Goal: Transaction & Acquisition: Purchase product/service

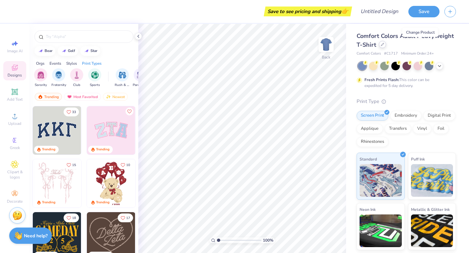
click at [384, 45] on icon at bounding box center [381, 44] width 3 height 3
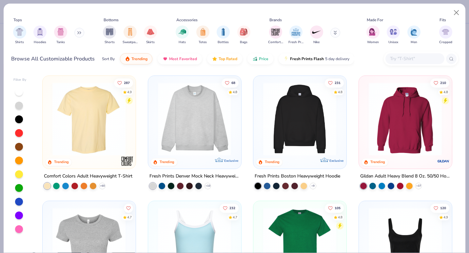
click at [463, 81] on div "Filter By 287 4.9 Trending Comfort Colors Adult Heavyweight T-Shirt + 60 68 4.8…" at bounding box center [234, 162] width 461 height 182
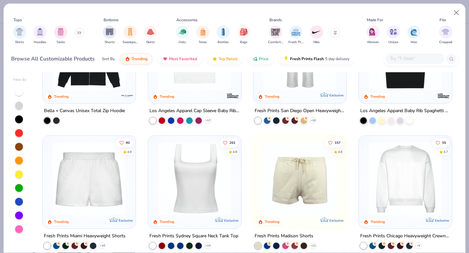
scroll to position [355, 0]
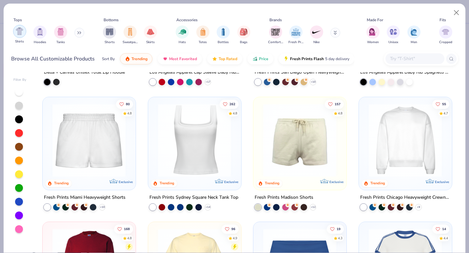
click at [18, 31] on img "filter for Shirts" at bounding box center [20, 32] width 8 height 8
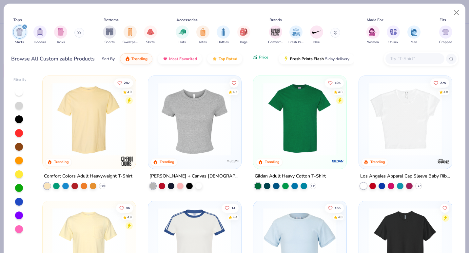
click at [262, 59] on span "Price" at bounding box center [263, 57] width 9 height 5
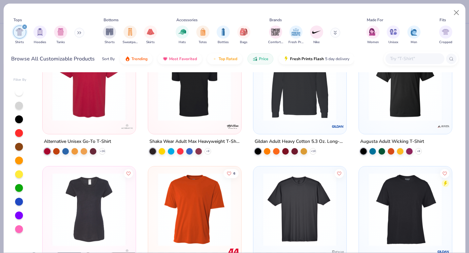
scroll to position [1037, 0]
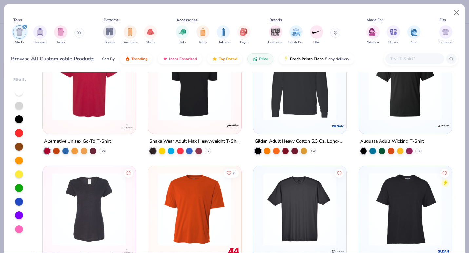
click at [293, 176] on img at bounding box center [300, 209] width 80 height 73
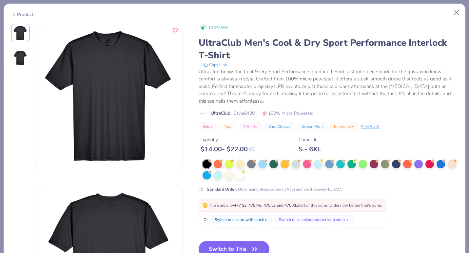
click at [21, 15] on div "Products" at bounding box center [23, 14] width 25 height 7
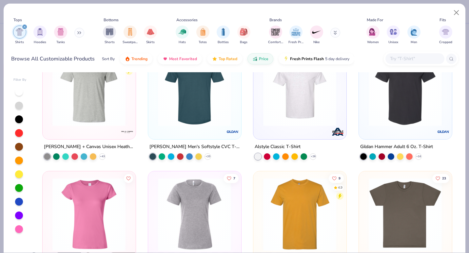
scroll to position [506, 0]
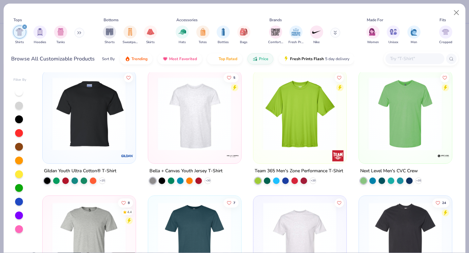
click at [404, 53] on div at bounding box center [414, 58] width 59 height 11
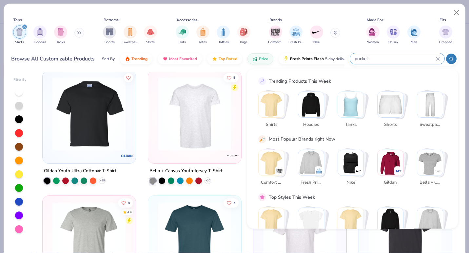
type input "pocket"
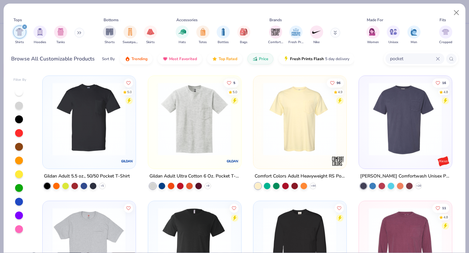
click at [103, 117] on img at bounding box center [89, 119] width 80 height 73
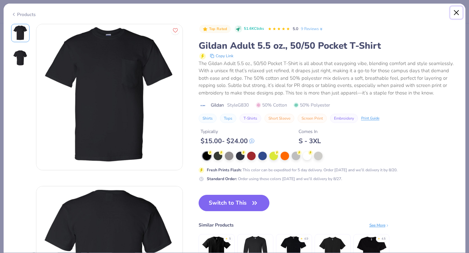
click at [459, 16] on button "Close" at bounding box center [456, 13] width 12 height 12
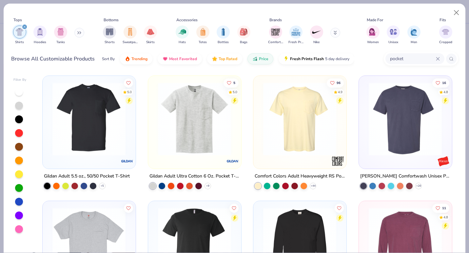
click at [204, 116] on img at bounding box center [195, 119] width 80 height 73
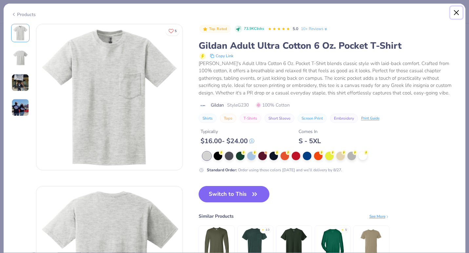
click at [456, 11] on button "Close" at bounding box center [456, 13] width 12 height 12
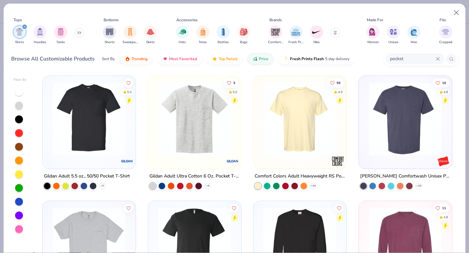
click at [303, 115] on img at bounding box center [300, 119] width 80 height 73
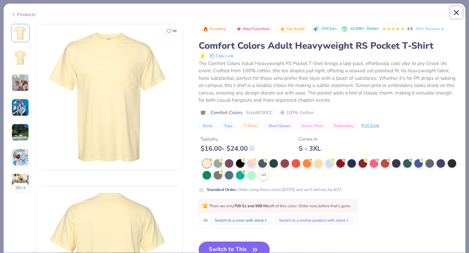
click at [457, 14] on button "Close" at bounding box center [456, 13] width 12 height 12
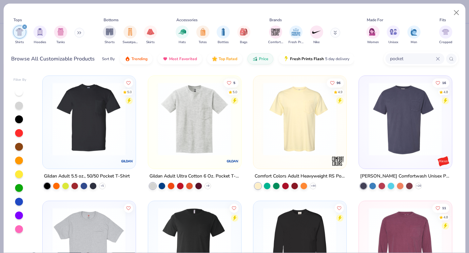
click at [411, 129] on img at bounding box center [405, 119] width 80 height 73
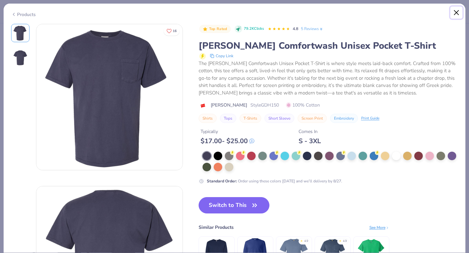
click at [456, 17] on button "Close" at bounding box center [456, 13] width 12 height 12
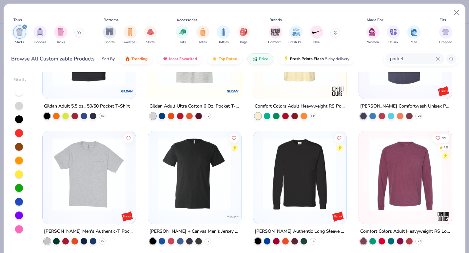
scroll to position [71, 0]
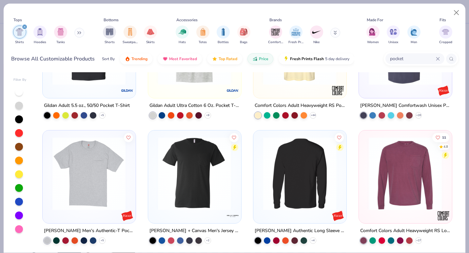
click at [100, 178] on img at bounding box center [89, 173] width 80 height 73
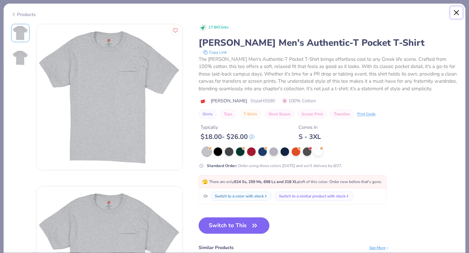
click at [455, 11] on button "Close" at bounding box center [456, 13] width 12 height 12
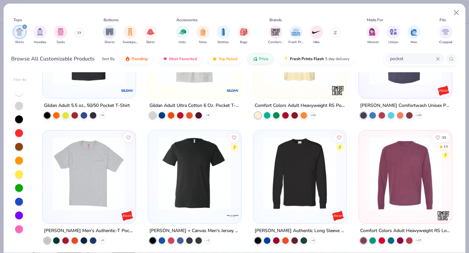
click at [214, 171] on img at bounding box center [195, 173] width 80 height 73
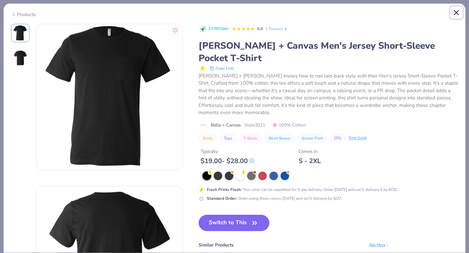
click at [456, 13] on button "Close" at bounding box center [456, 13] width 12 height 12
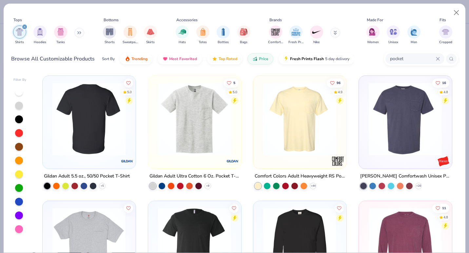
click at [88, 123] on div at bounding box center [89, 119] width 239 height 73
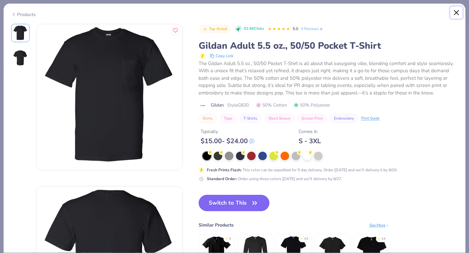
click at [456, 14] on button "Close" at bounding box center [456, 13] width 12 height 12
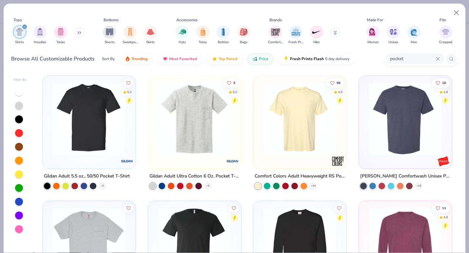
click at [292, 119] on img at bounding box center [300, 119] width 80 height 73
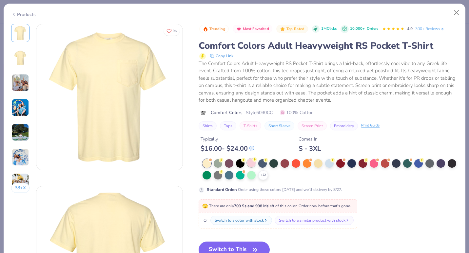
click at [251, 165] on div at bounding box center [251, 163] width 9 height 9
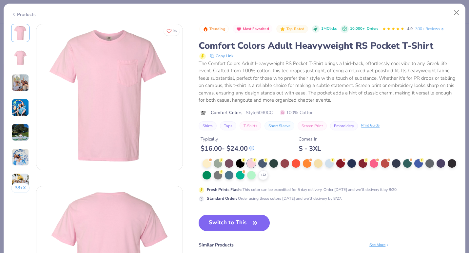
click at [258, 222] on icon "button" at bounding box center [254, 223] width 9 height 9
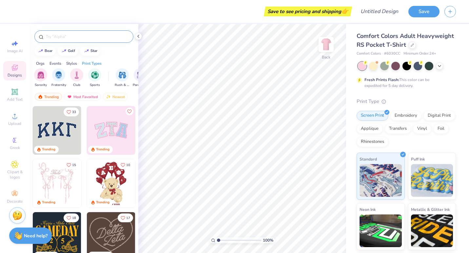
click at [88, 31] on div at bounding box center [83, 36] width 99 height 12
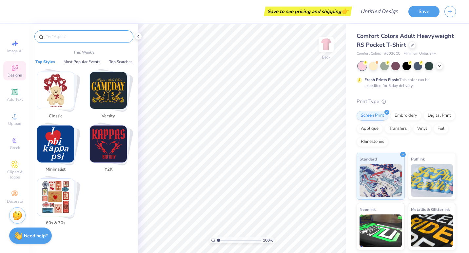
click at [88, 35] on input "text" at bounding box center [87, 36] width 84 height 7
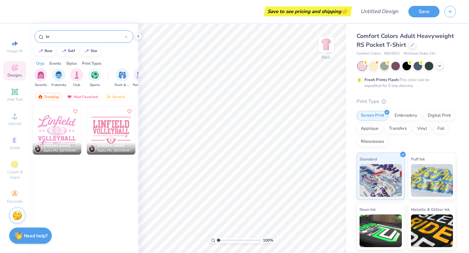
type input "b"
type input "c"
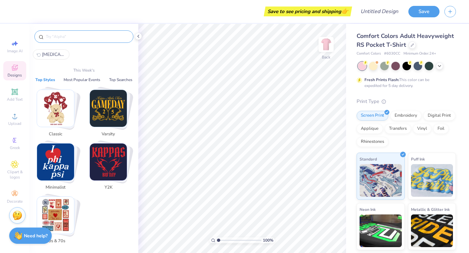
click at [52, 79] on button "Top Styles" at bounding box center [45, 80] width 24 height 7
click at [16, 66] on icon at bounding box center [15, 68] width 8 height 8
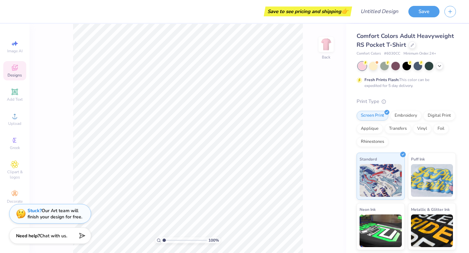
click at [16, 66] on icon at bounding box center [15, 68] width 8 height 8
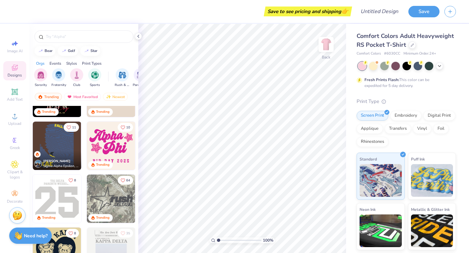
scroll to position [1100, 0]
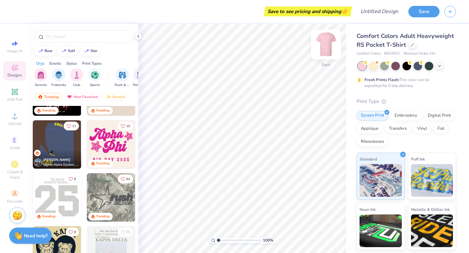
click at [322, 44] on img at bounding box center [326, 44] width 26 height 26
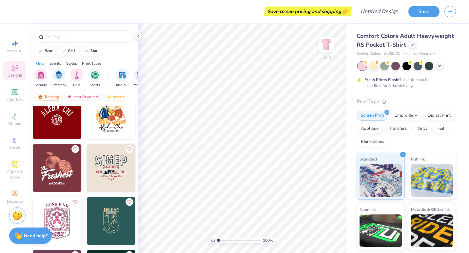
scroll to position [5893, 0]
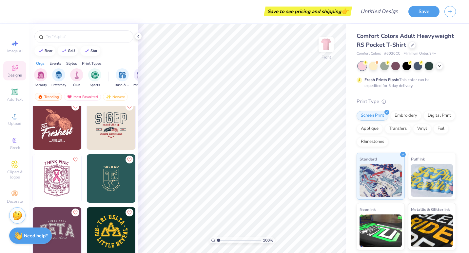
click at [32, 178] on img at bounding box center [8, 179] width 48 height 48
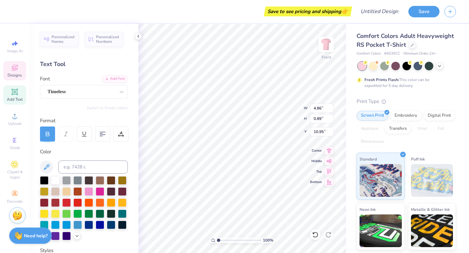
scroll to position [5, 1]
type textarea "Z"
type textarea "KAPPA EPSILON"
click at [329, 49] on img at bounding box center [326, 44] width 26 height 26
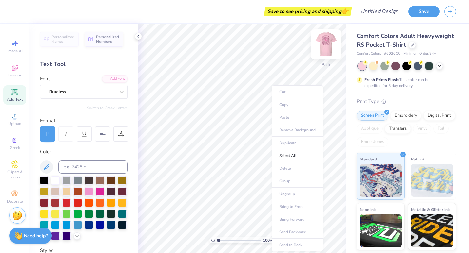
click at [328, 42] on img at bounding box center [326, 44] width 26 height 26
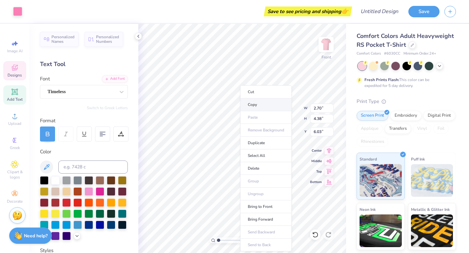
click at [261, 101] on li "Copy" at bounding box center [265, 105] width 51 height 13
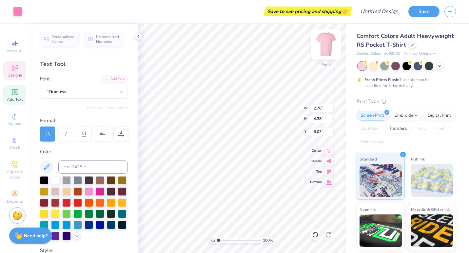
click at [325, 43] on img at bounding box center [326, 44] width 26 height 26
click at [325, 42] on img at bounding box center [326, 44] width 26 height 26
click at [321, 44] on img at bounding box center [326, 44] width 26 height 26
click at [331, 48] on img at bounding box center [326, 44] width 26 height 26
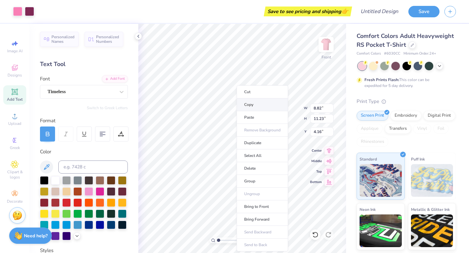
click at [248, 104] on li "Copy" at bounding box center [261, 105] width 51 height 13
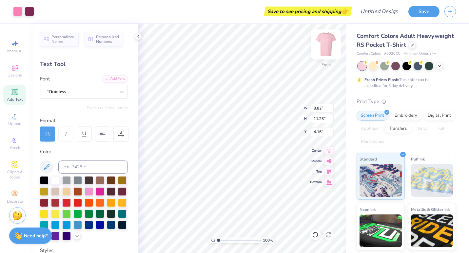
click at [329, 47] on img at bounding box center [326, 44] width 26 height 26
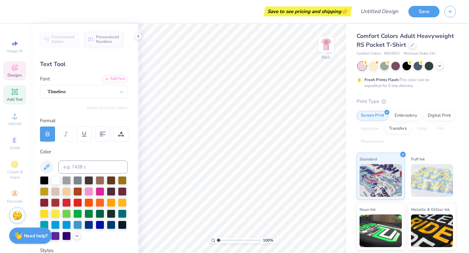
click at [16, 74] on span "Designs" at bounding box center [15, 75] width 14 height 5
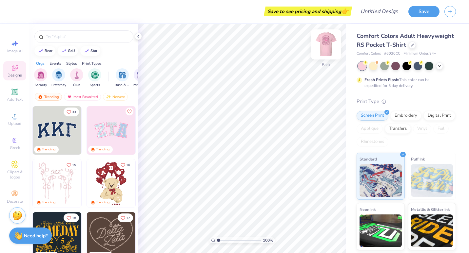
click at [328, 49] on img at bounding box center [326, 44] width 26 height 26
click at [327, 43] on img at bounding box center [326, 44] width 26 height 26
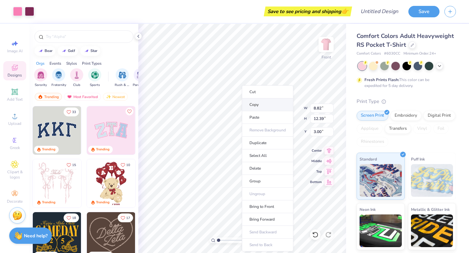
click at [264, 105] on li "Copy" at bounding box center [267, 105] width 51 height 13
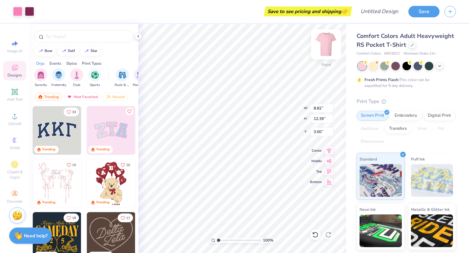
click at [323, 47] on img at bounding box center [326, 44] width 26 height 26
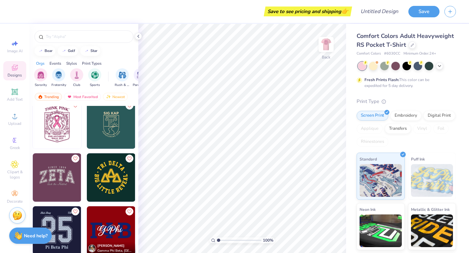
scroll to position [5946, 0]
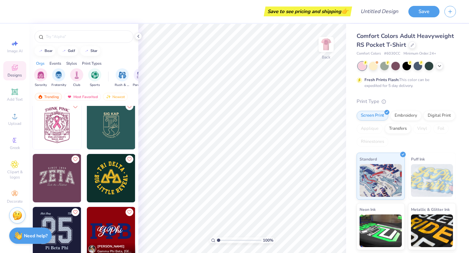
click at [58, 140] on img at bounding box center [57, 125] width 48 height 48
click at [330, 157] on div "125 % Back W 2.45 2.45 " H 3.44 3.44 " Max Pocket Size Center Middle Top Bottom" at bounding box center [242, 139] width 208 height 230
click at [347, 151] on div "Art colors Save to see pricing and shipping 👉 Design Title Save Image AI Design…" at bounding box center [234, 126] width 469 height 253
click at [325, 45] on img at bounding box center [326, 44] width 26 height 26
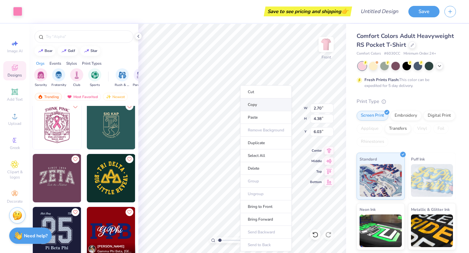
click at [249, 101] on li "Copy" at bounding box center [265, 105] width 51 height 13
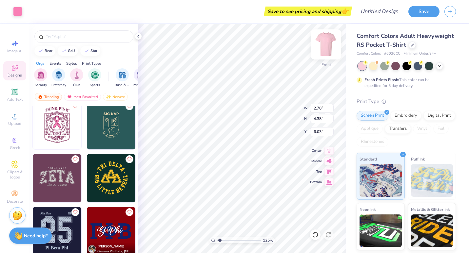
click at [323, 46] on img at bounding box center [326, 44] width 26 height 26
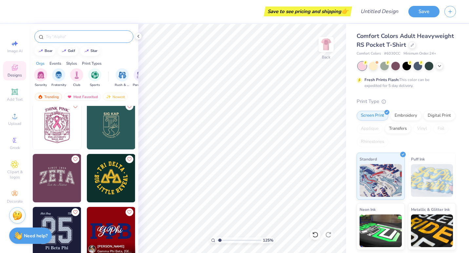
click at [95, 36] on input "text" at bounding box center [87, 36] width 84 height 7
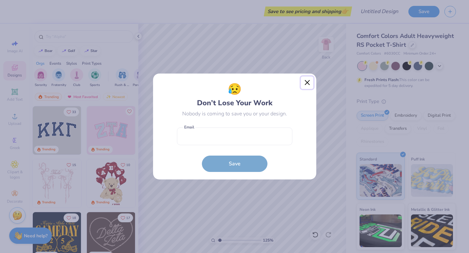
click at [305, 84] on button "Close" at bounding box center [307, 83] width 12 height 12
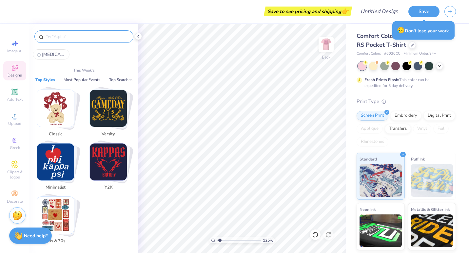
type input "1.25457521489514"
